Goal: Information Seeking & Learning: Check status

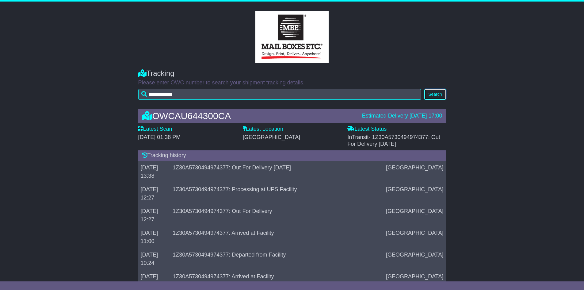
click at [439, 94] on button "Search" at bounding box center [435, 94] width 21 height 11
click at [436, 92] on button "Search" at bounding box center [435, 94] width 21 height 11
click at [433, 90] on button "Search" at bounding box center [435, 94] width 21 height 11
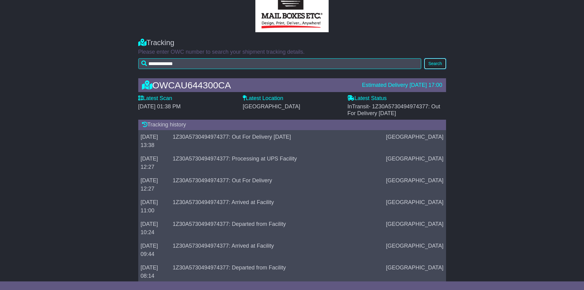
click at [438, 62] on button "Search" at bounding box center [435, 63] width 21 height 11
